Goal: Information Seeking & Learning: Learn about a topic

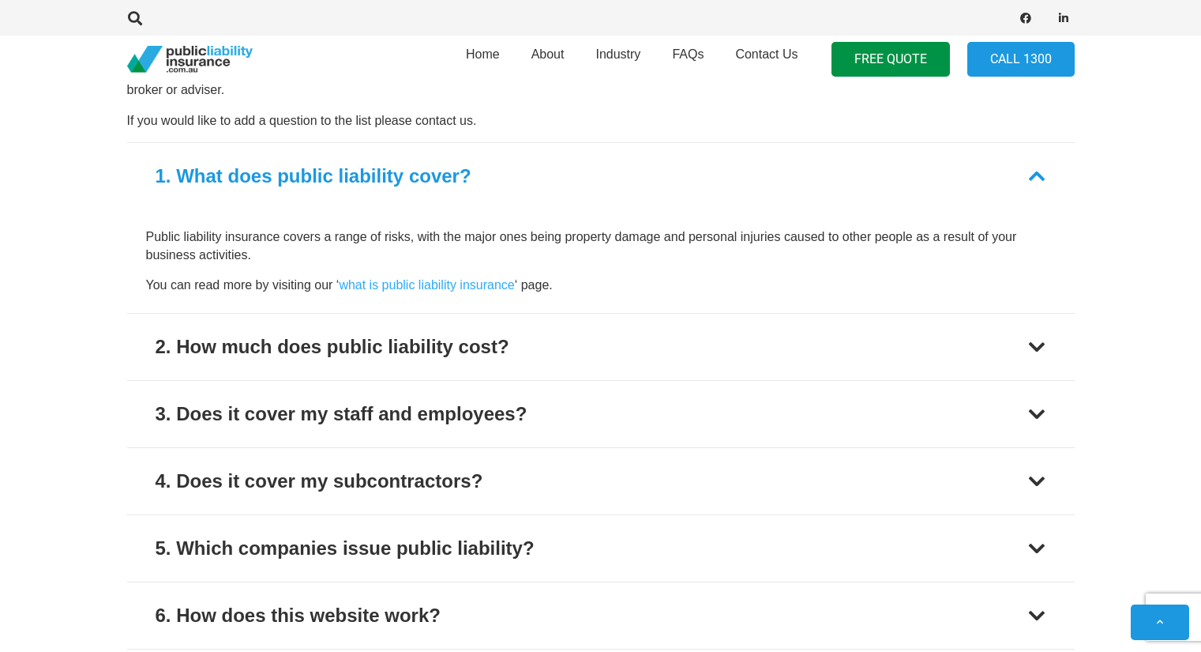
scroll to position [1185, 0]
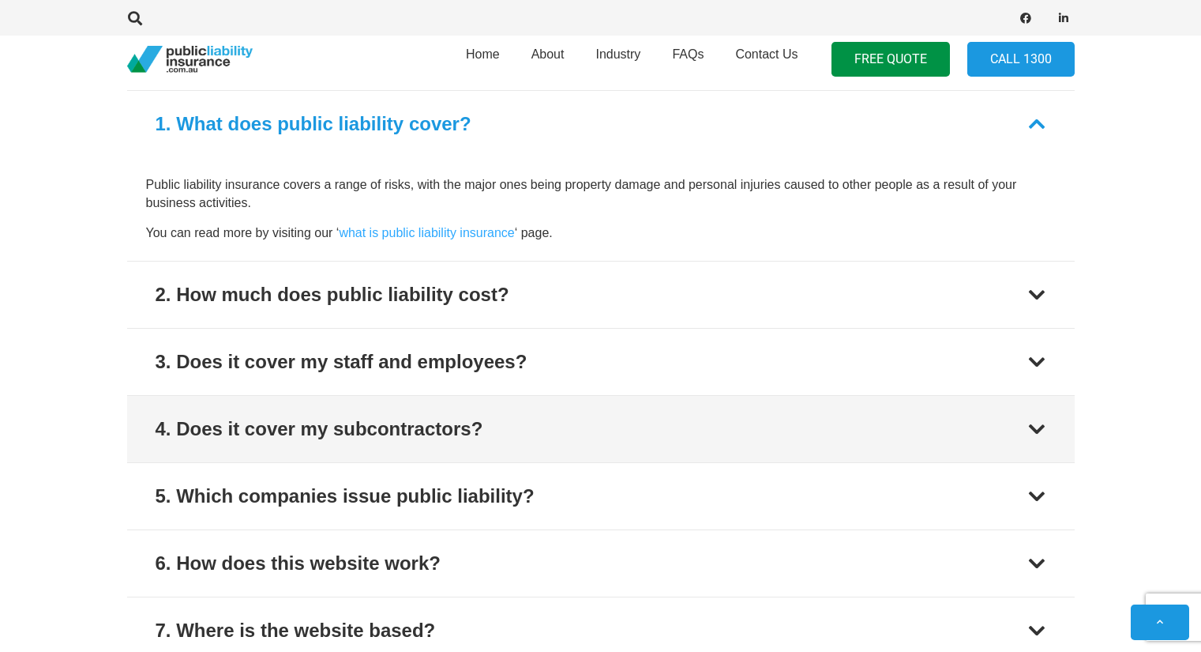
click at [403, 431] on div "4. Does it cover my subcontractors?" at bounding box center [320, 429] width 328 height 28
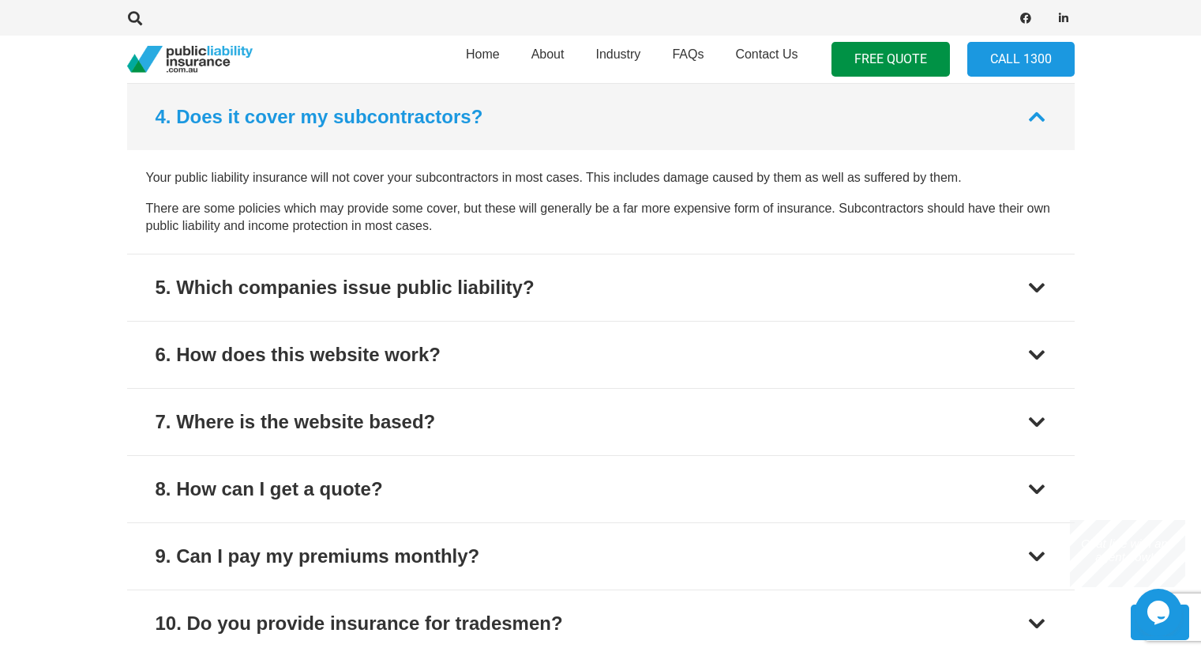
scroll to position [0, 0]
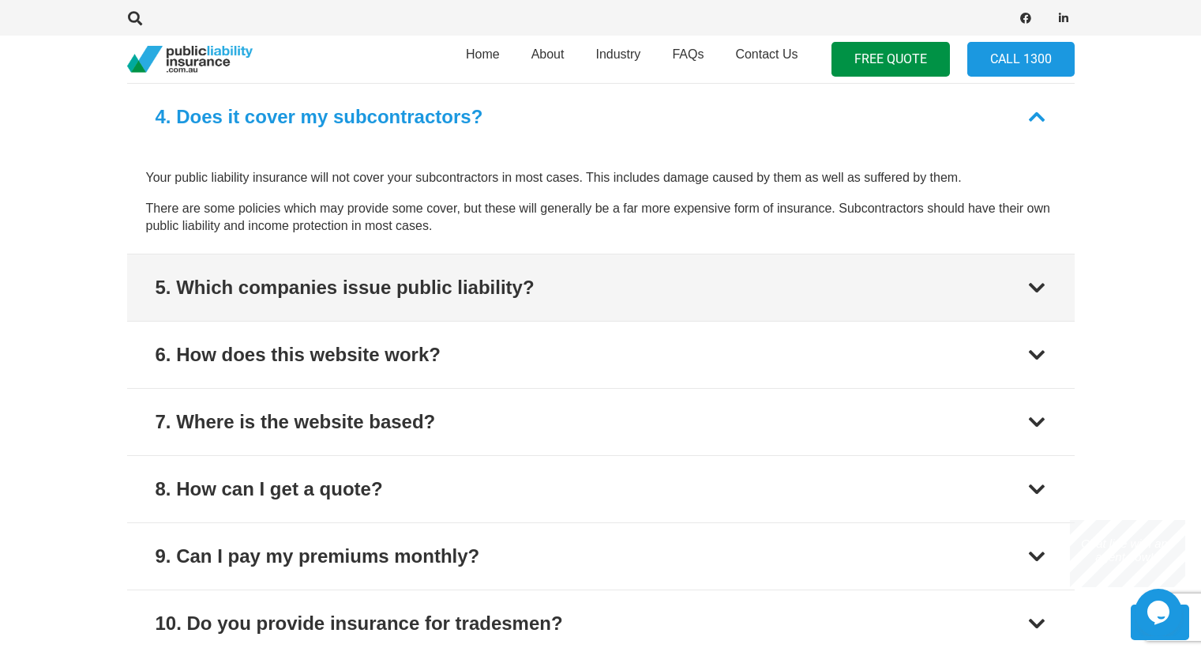
click at [368, 305] on button "5. Which companies issue public liability?" at bounding box center [601, 287] width 948 height 66
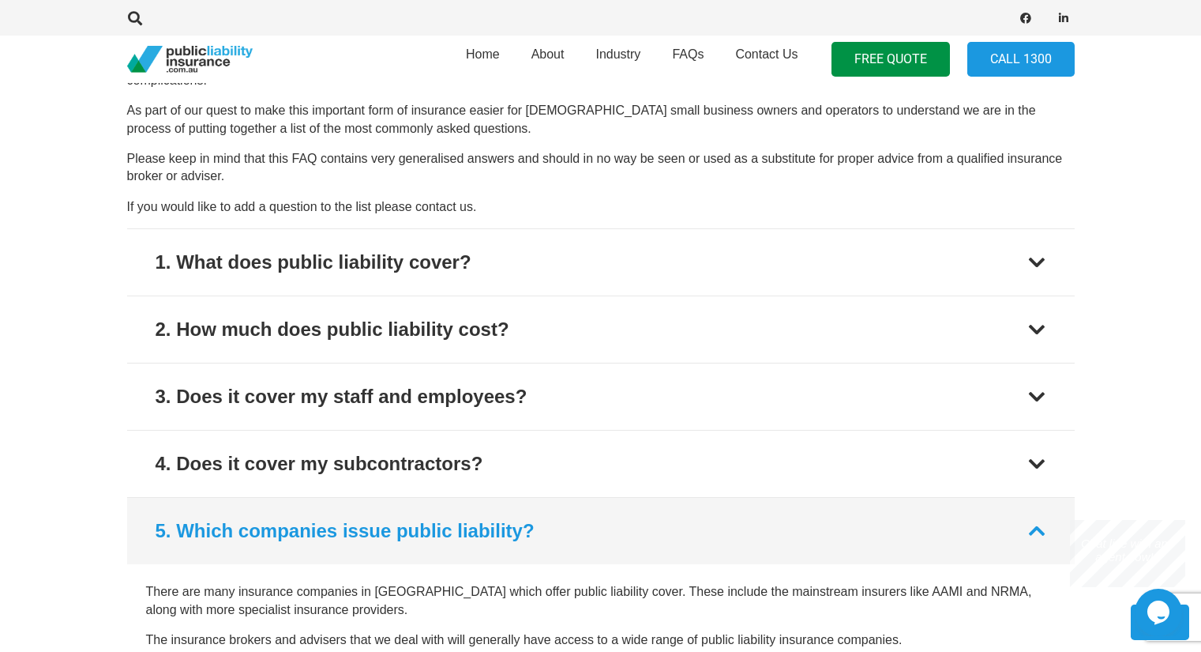
scroll to position [907, 0]
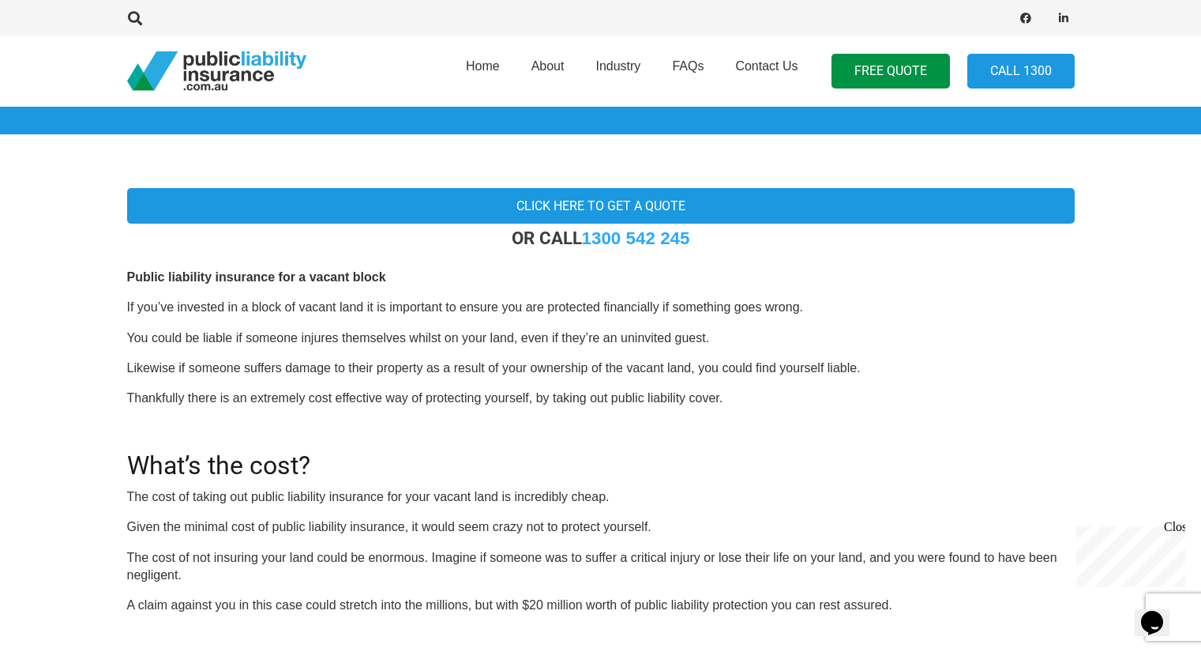
scroll to position [158, 0]
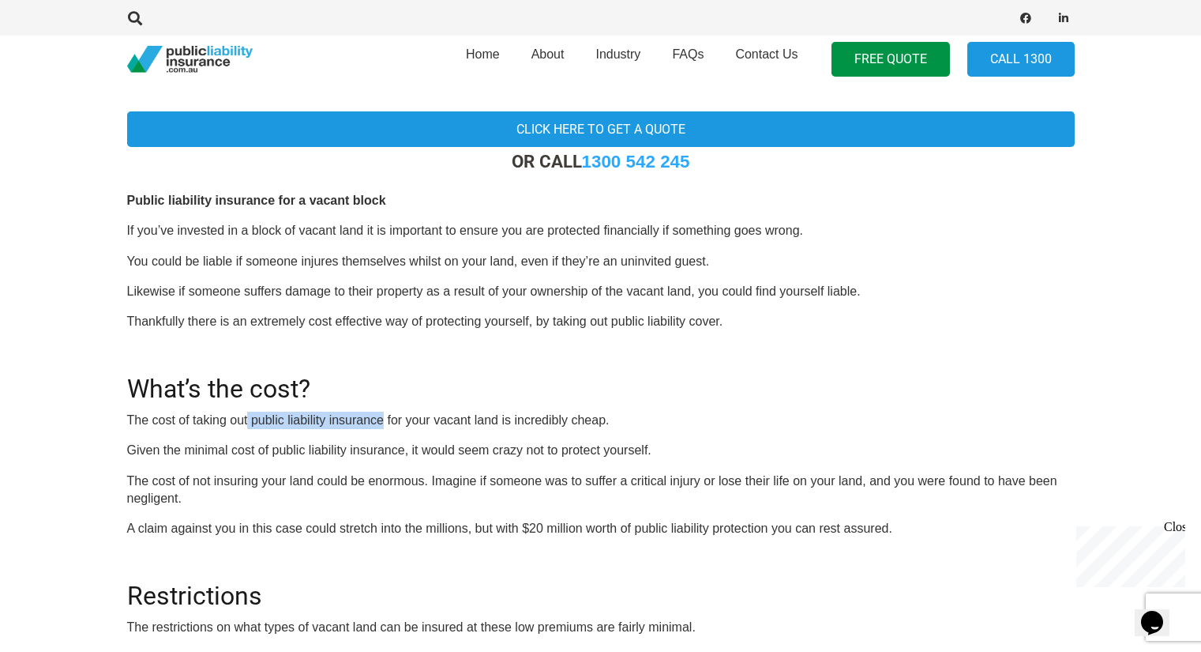
drag, startPoint x: 249, startPoint y: 423, endPoint x: 382, endPoint y: 423, distance: 133.5
click at [382, 423] on p "The cost of taking out public liability insurance for your vacant land is incre…" at bounding box center [601, 419] width 948 height 17
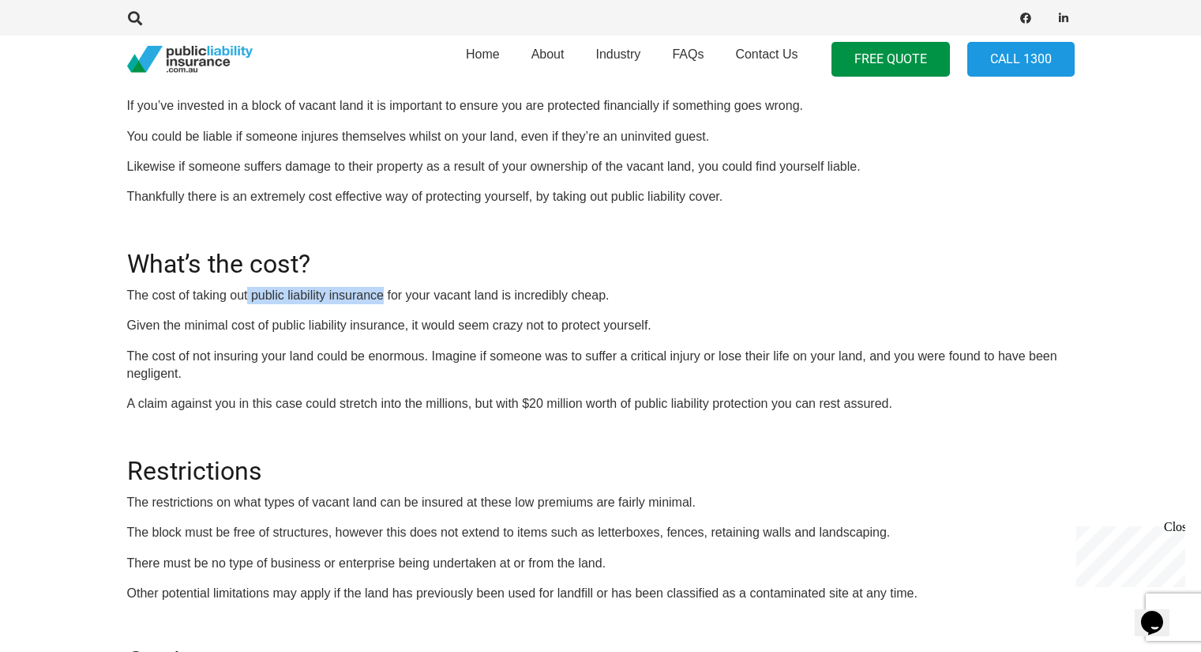
scroll to position [316, 0]
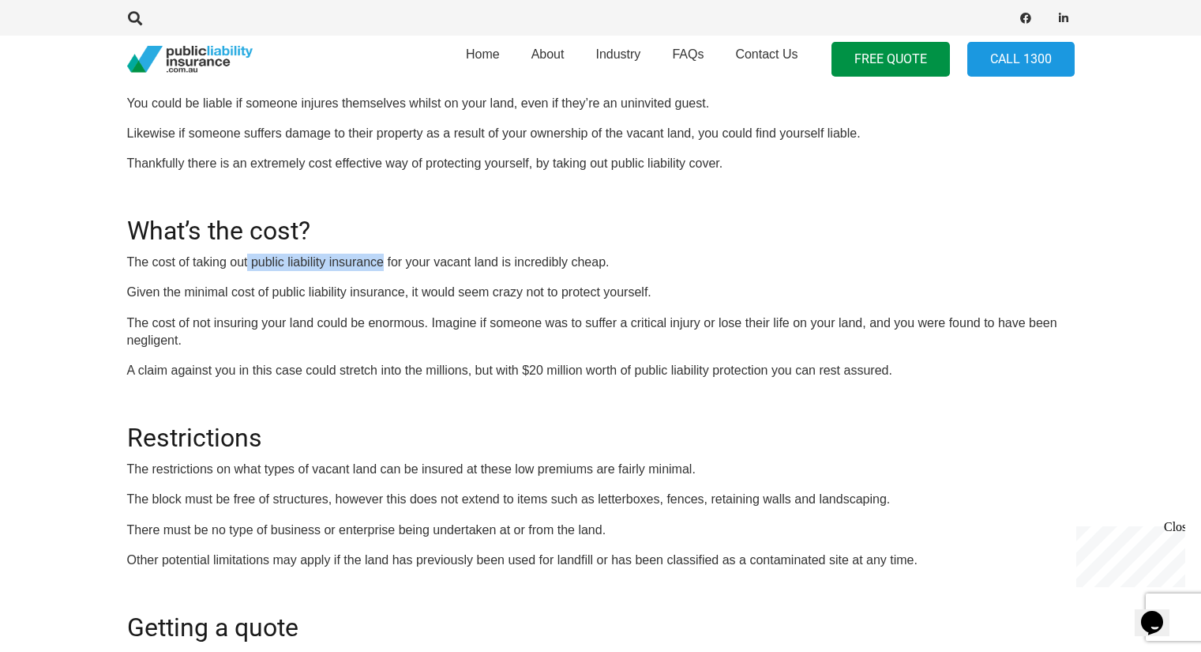
copy p "public liability insurance"
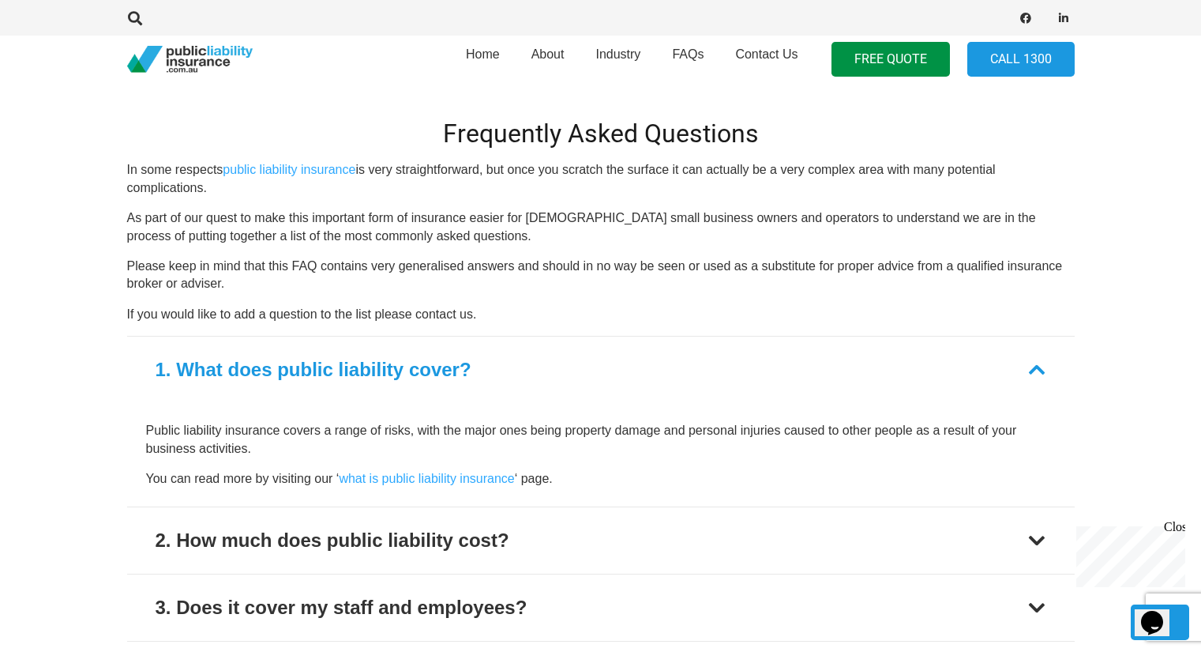
scroll to position [1027, 0]
